Goal: Task Accomplishment & Management: Complete application form

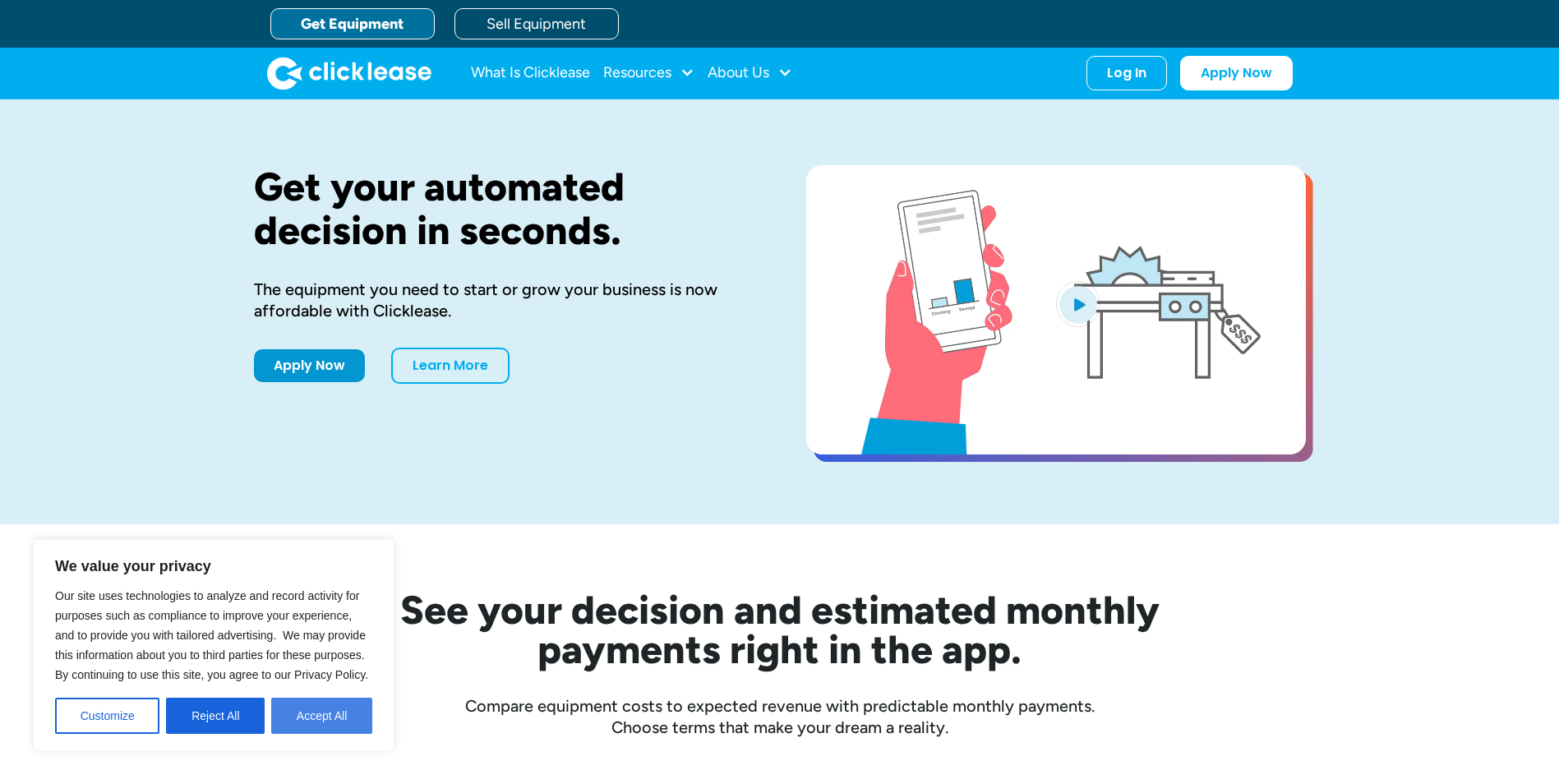
click at [302, 727] on button "Accept All" at bounding box center [322, 716] width 101 height 37
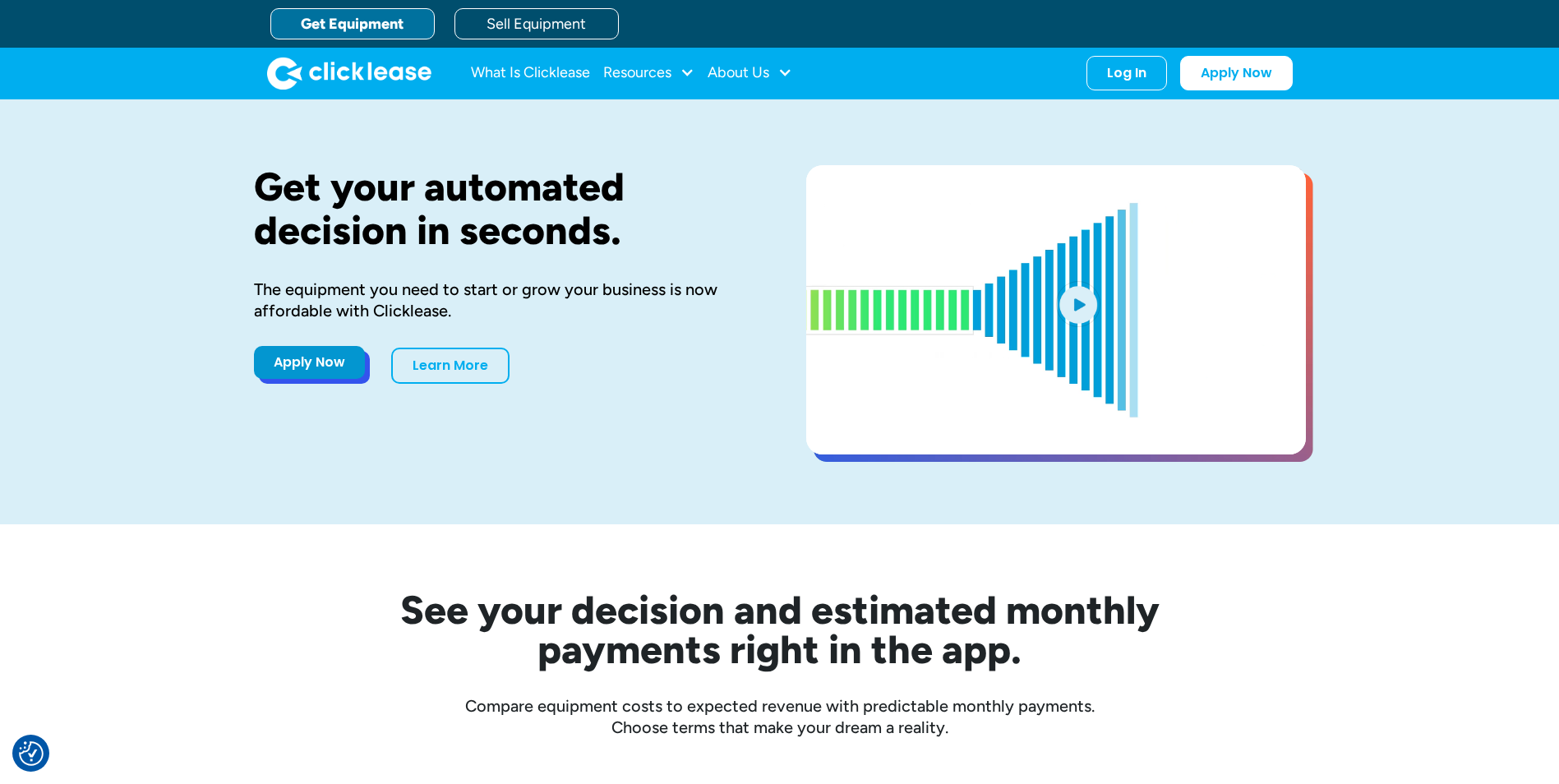
click at [269, 359] on link "Apply Now" at bounding box center [310, 362] width 111 height 33
